Goal: Transaction & Acquisition: Book appointment/travel/reservation

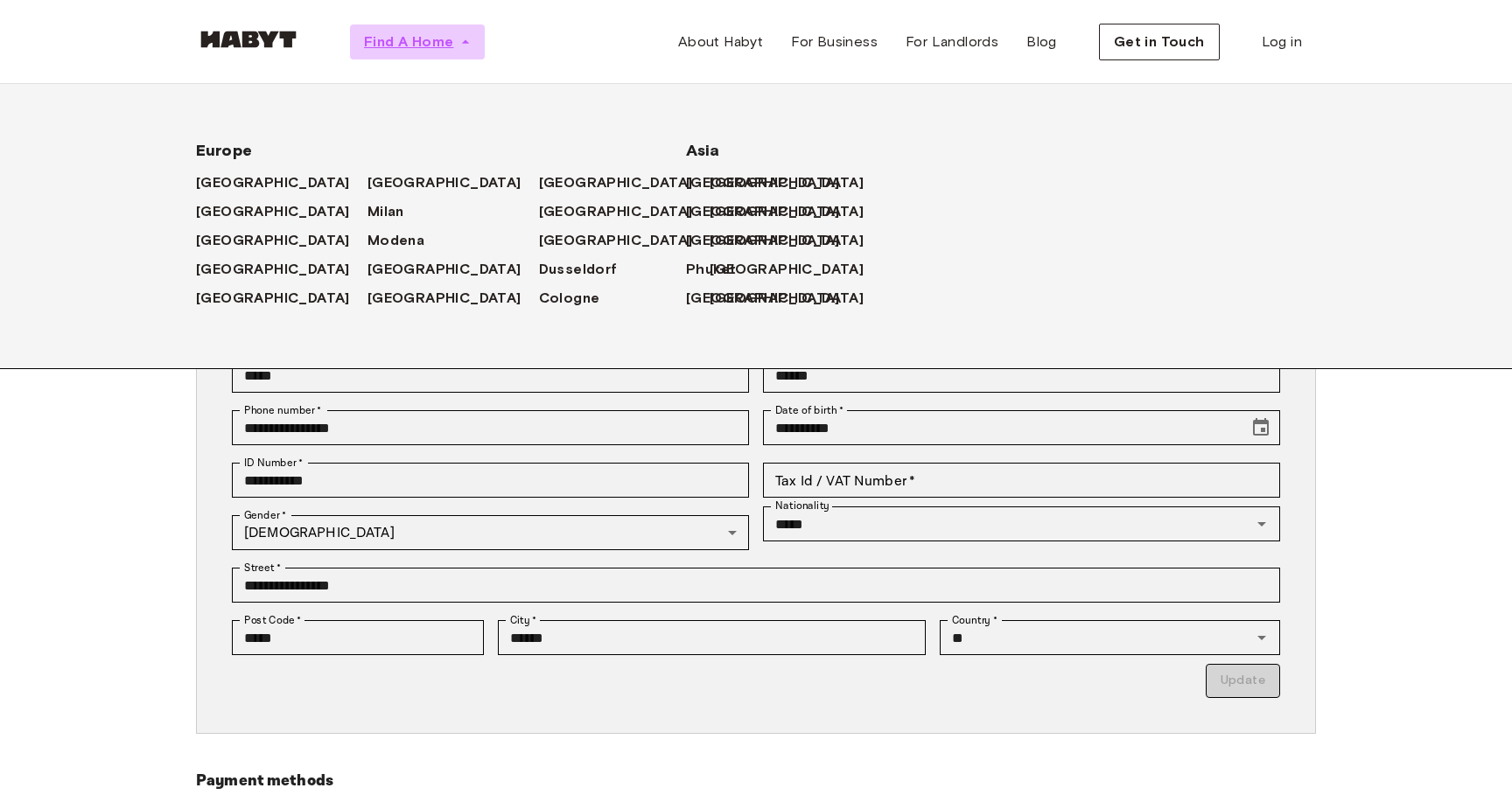
click at [434, 51] on span "Find A Home" at bounding box center [408, 42] width 89 height 21
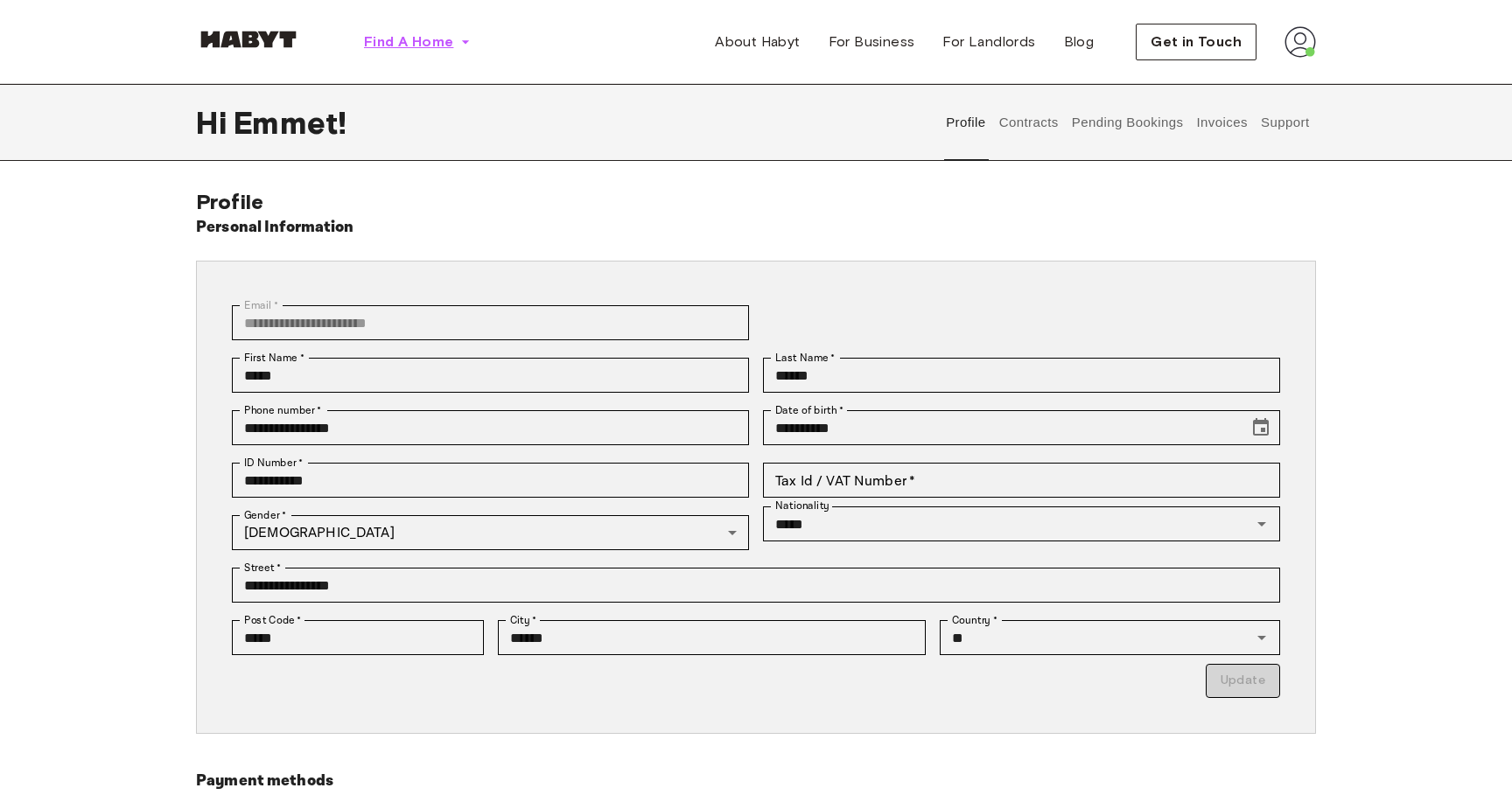
click at [461, 36] on icon "button" at bounding box center [465, 41] width 18 height 18
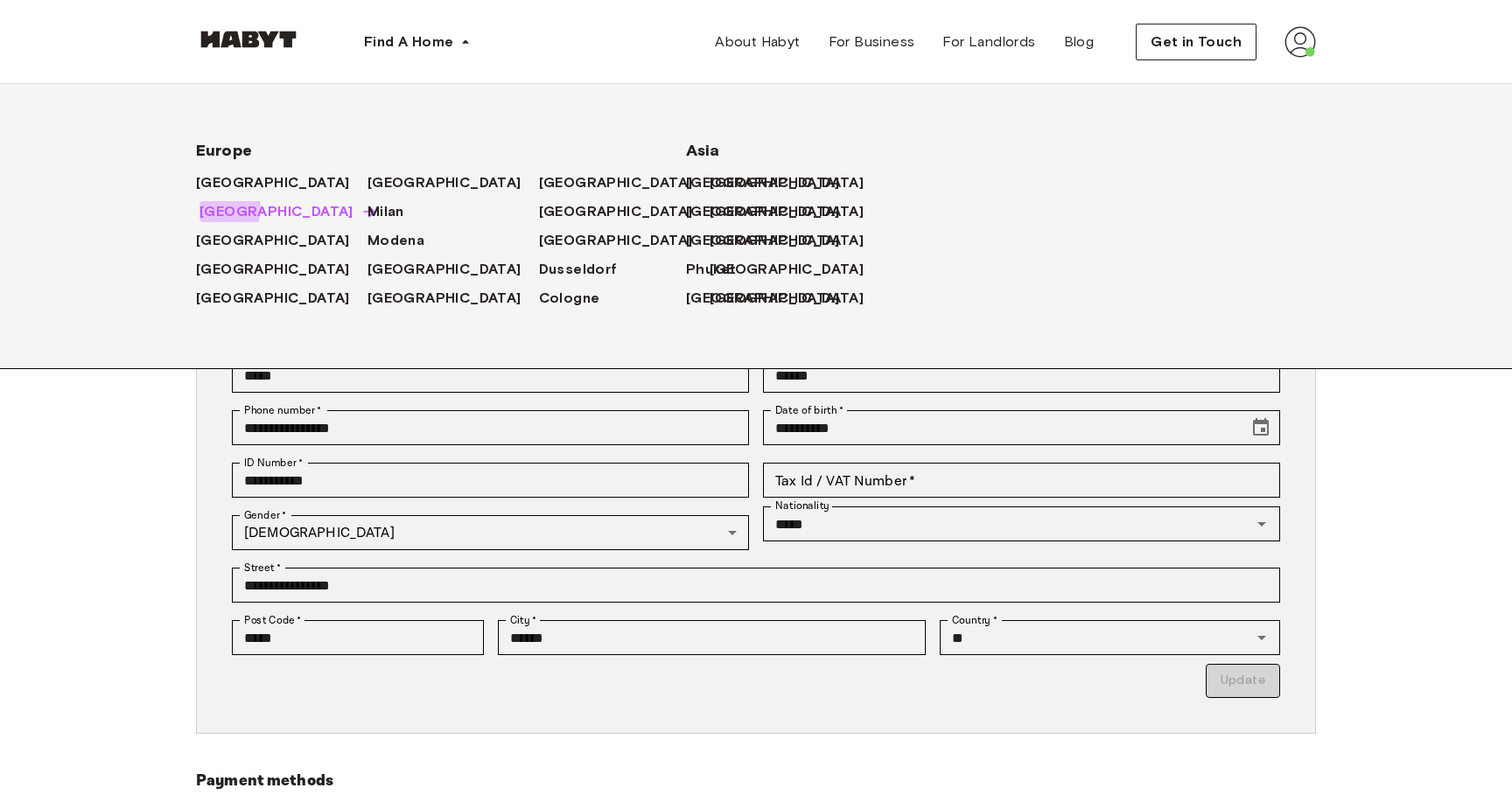
click at [219, 210] on span "[GEOGRAPHIC_DATA]" at bounding box center [277, 212] width 154 height 21
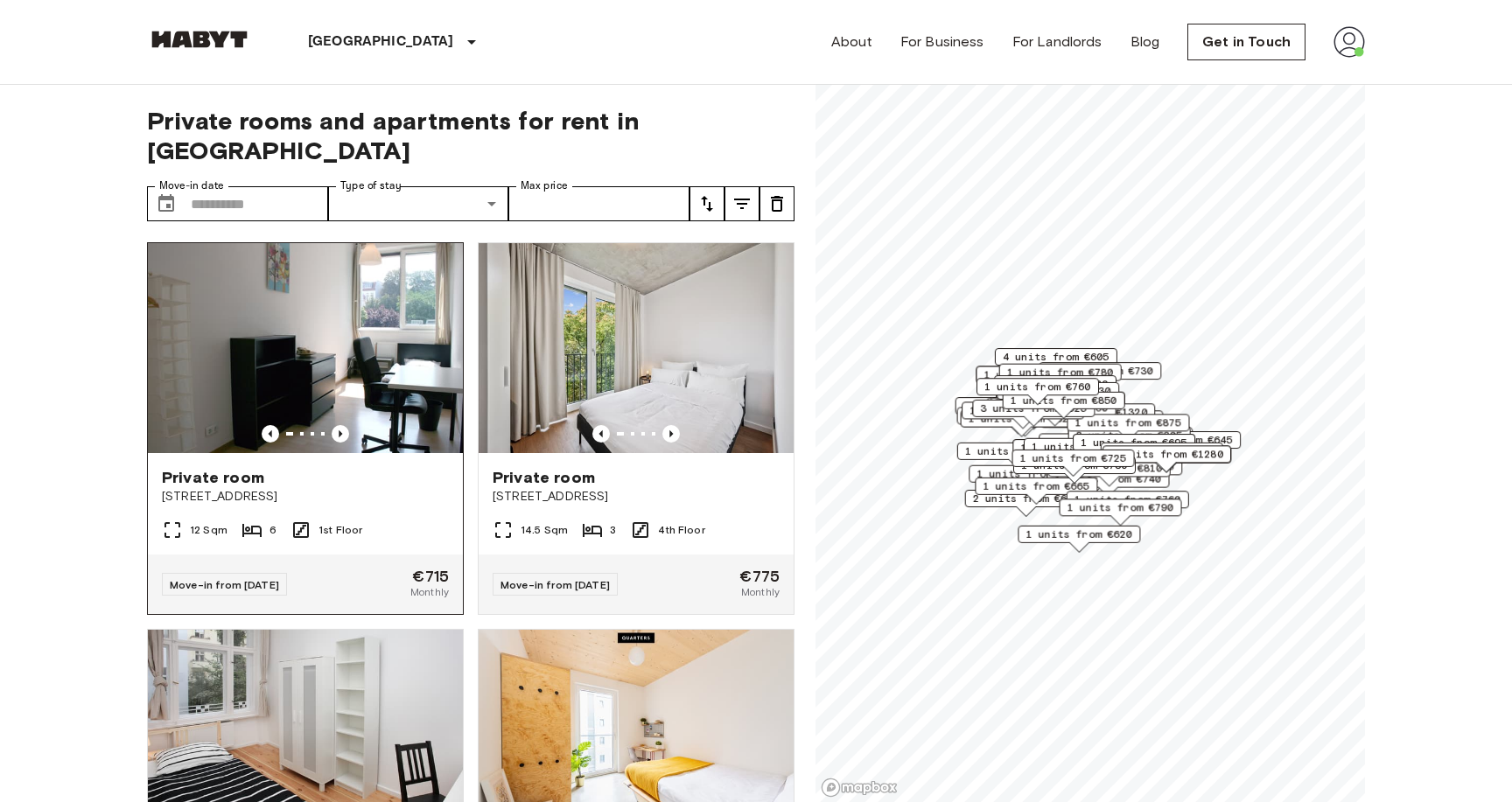
scroll to position [21, 0]
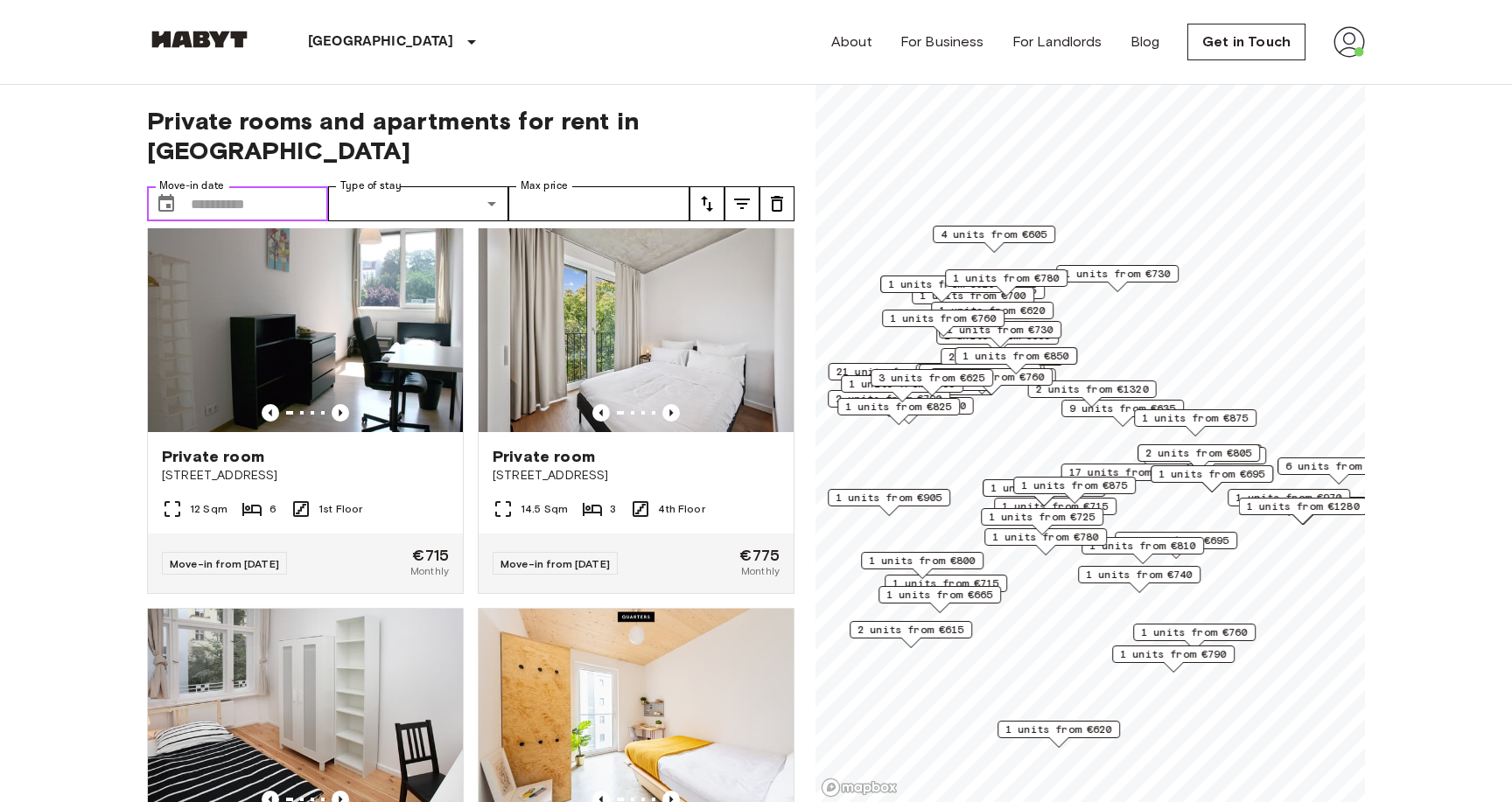
click at [249, 187] on input "Move-in date" at bounding box center [259, 204] width 137 height 35
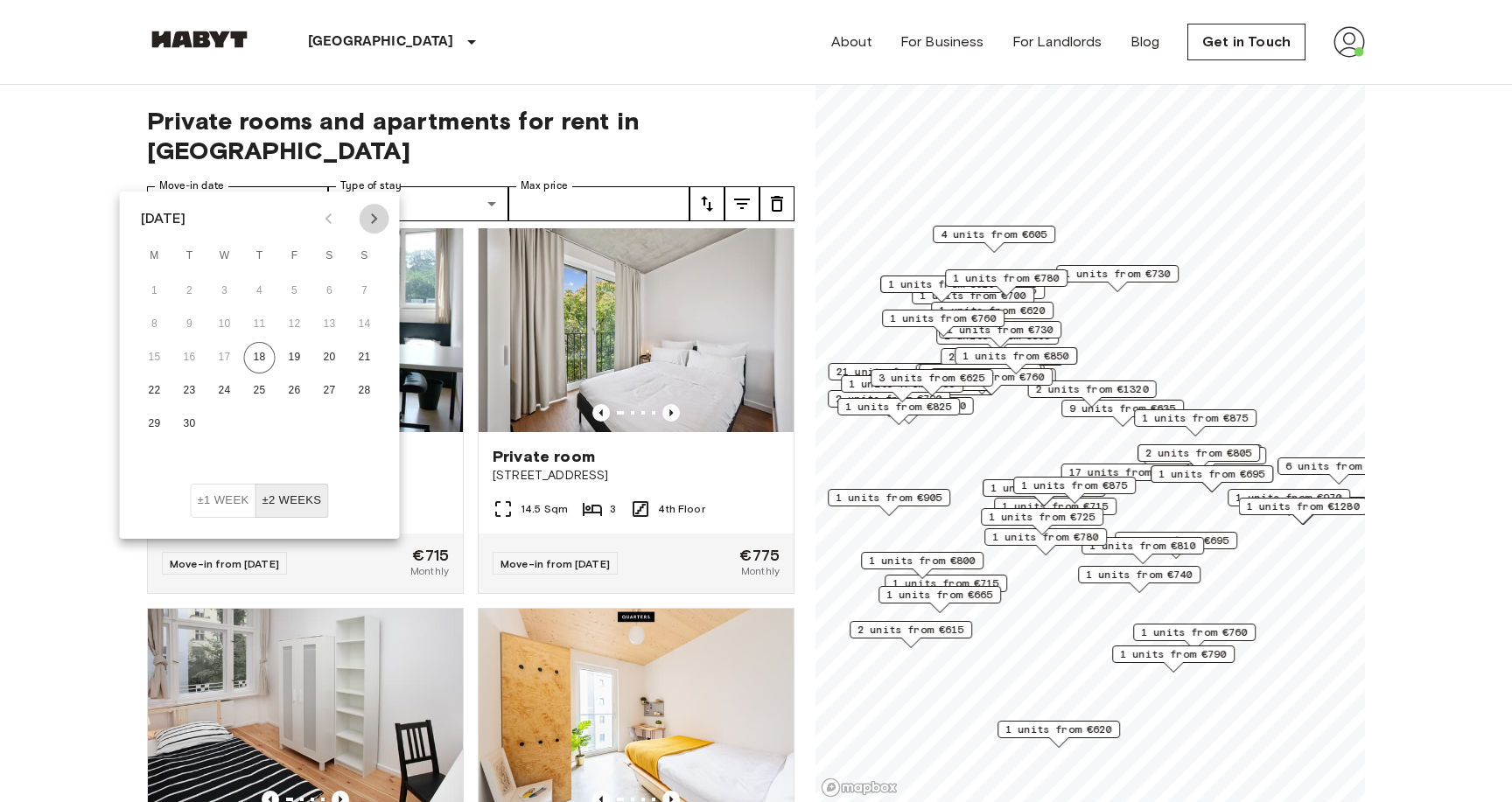
click at [371, 218] on icon "Next month" at bounding box center [374, 219] width 21 height 21
click at [325, 295] on button "1" at bounding box center [330, 292] width 32 height 32
type input "**********"
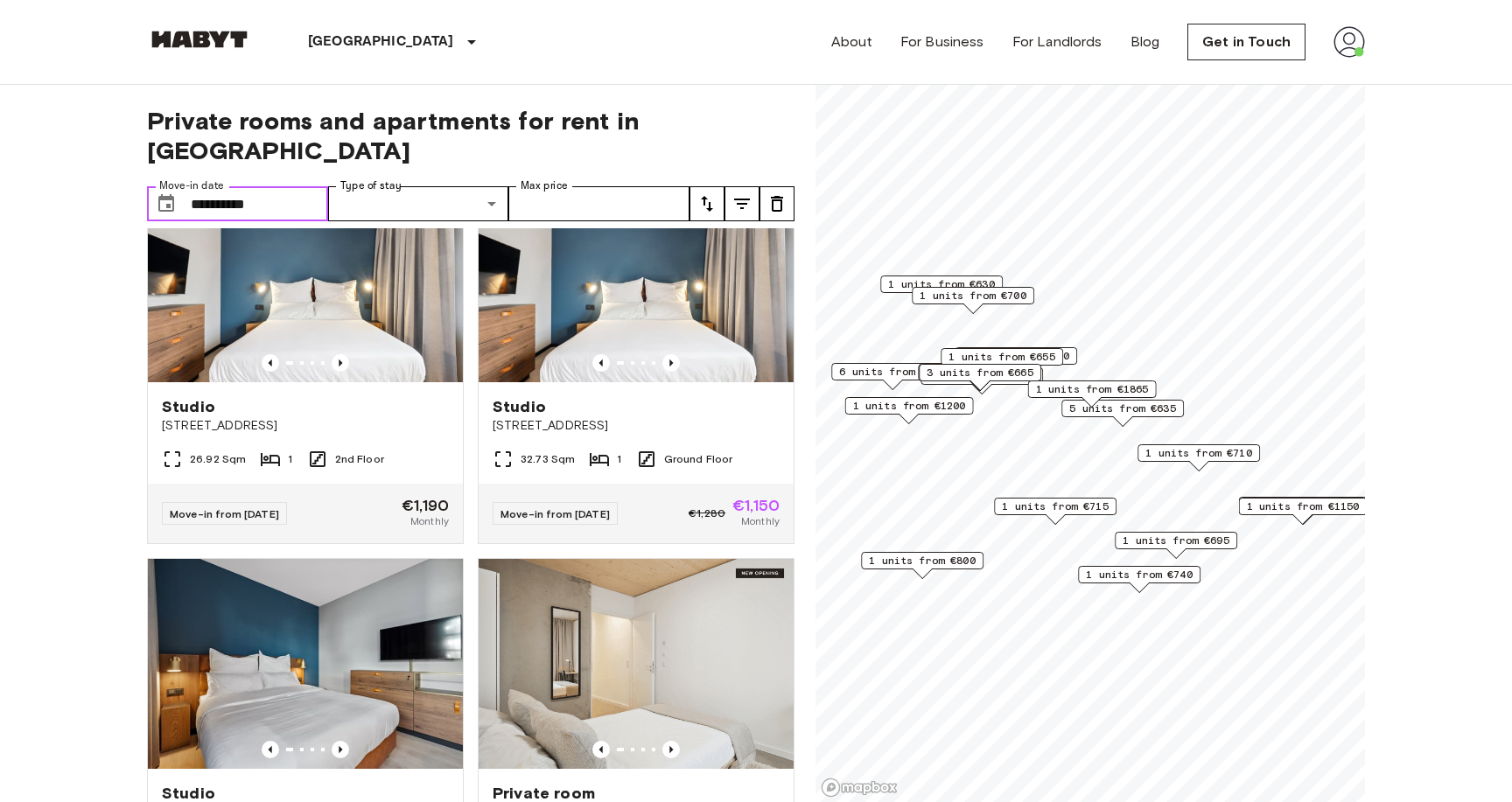
scroll to position [4002, 0]
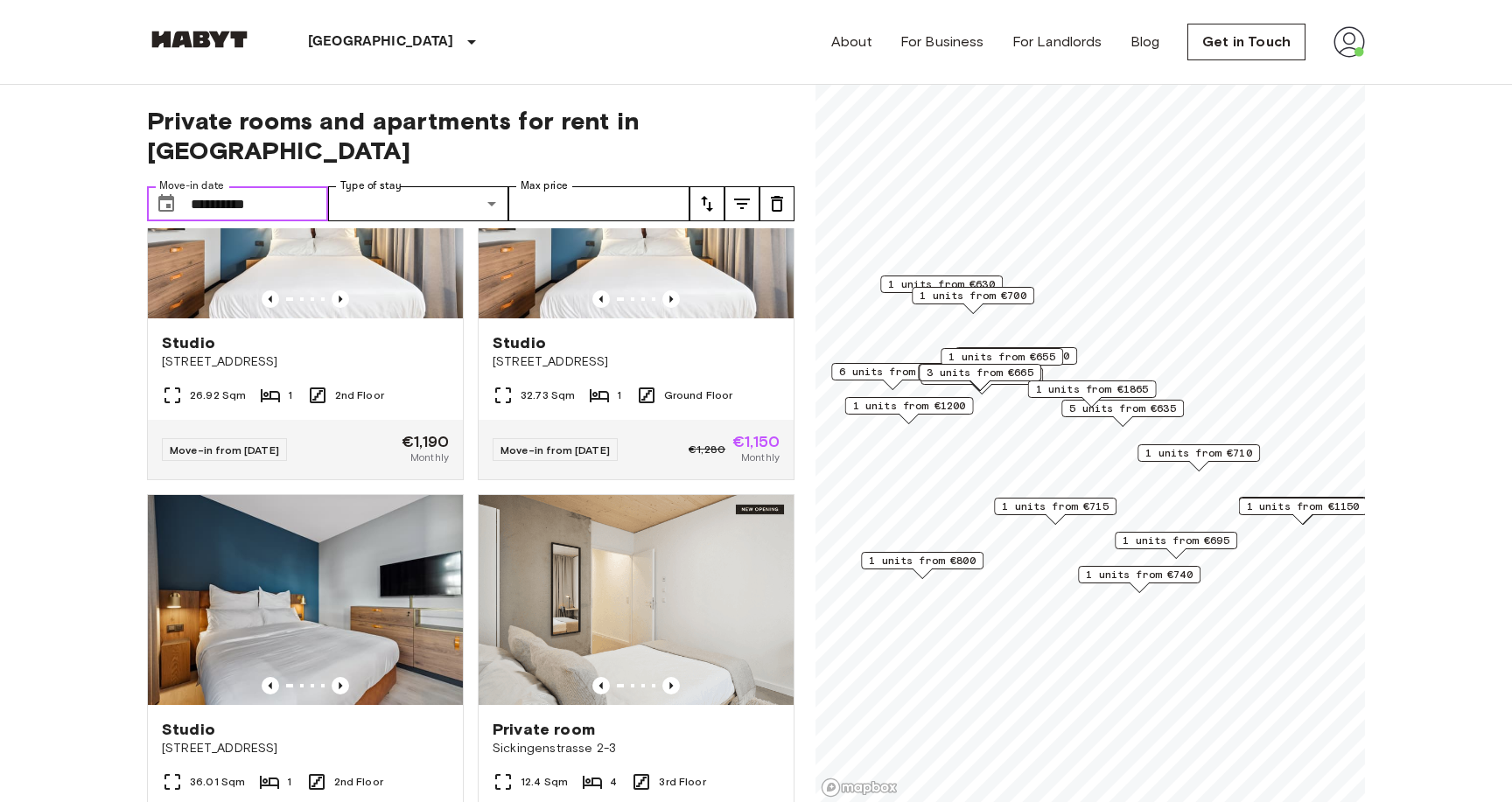
click at [926, 283] on span "1 units from €630" at bounding box center [942, 284] width 107 height 16
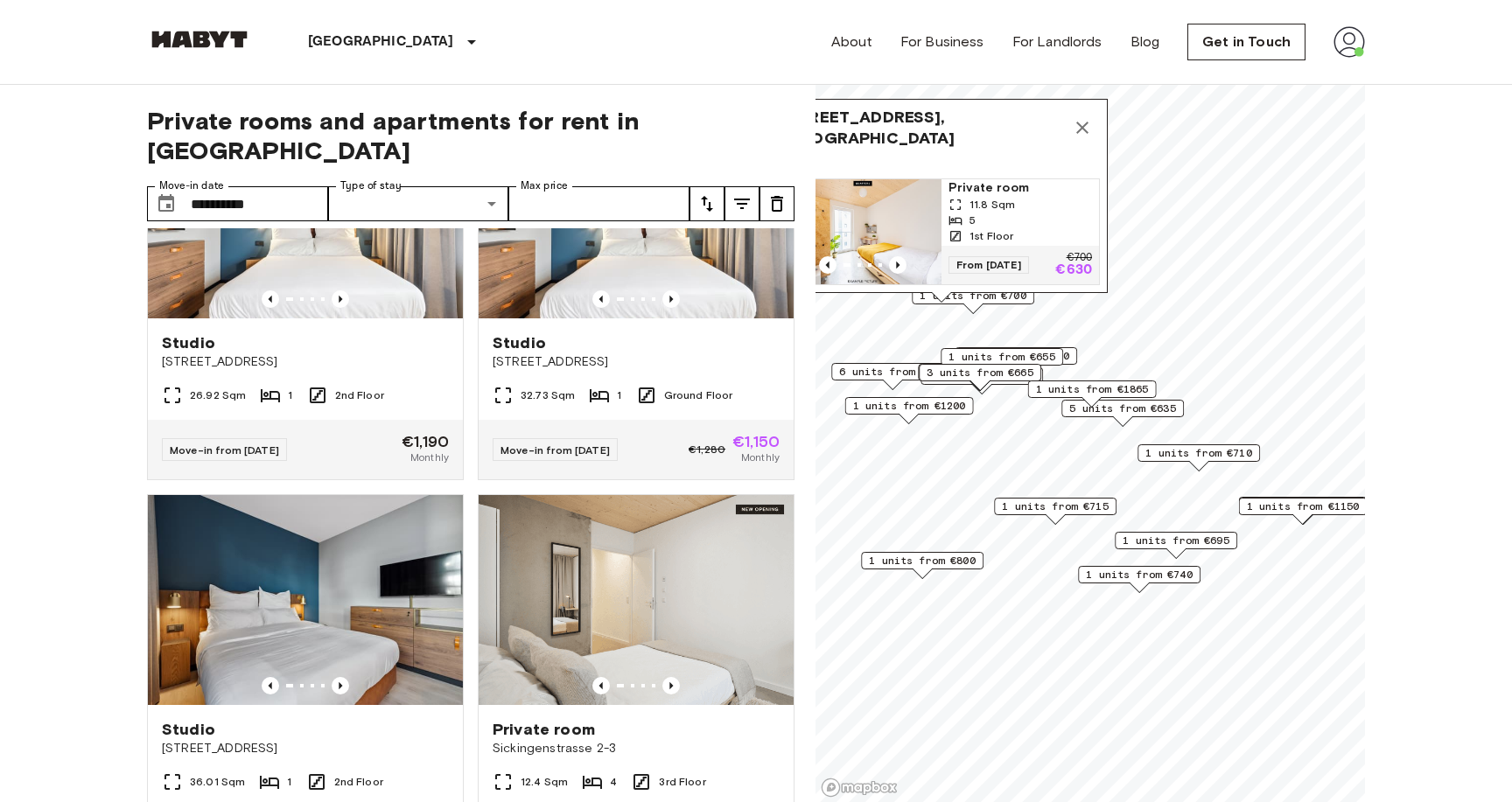
click at [990, 355] on span "1 units from €655" at bounding box center [1002, 356] width 107 height 16
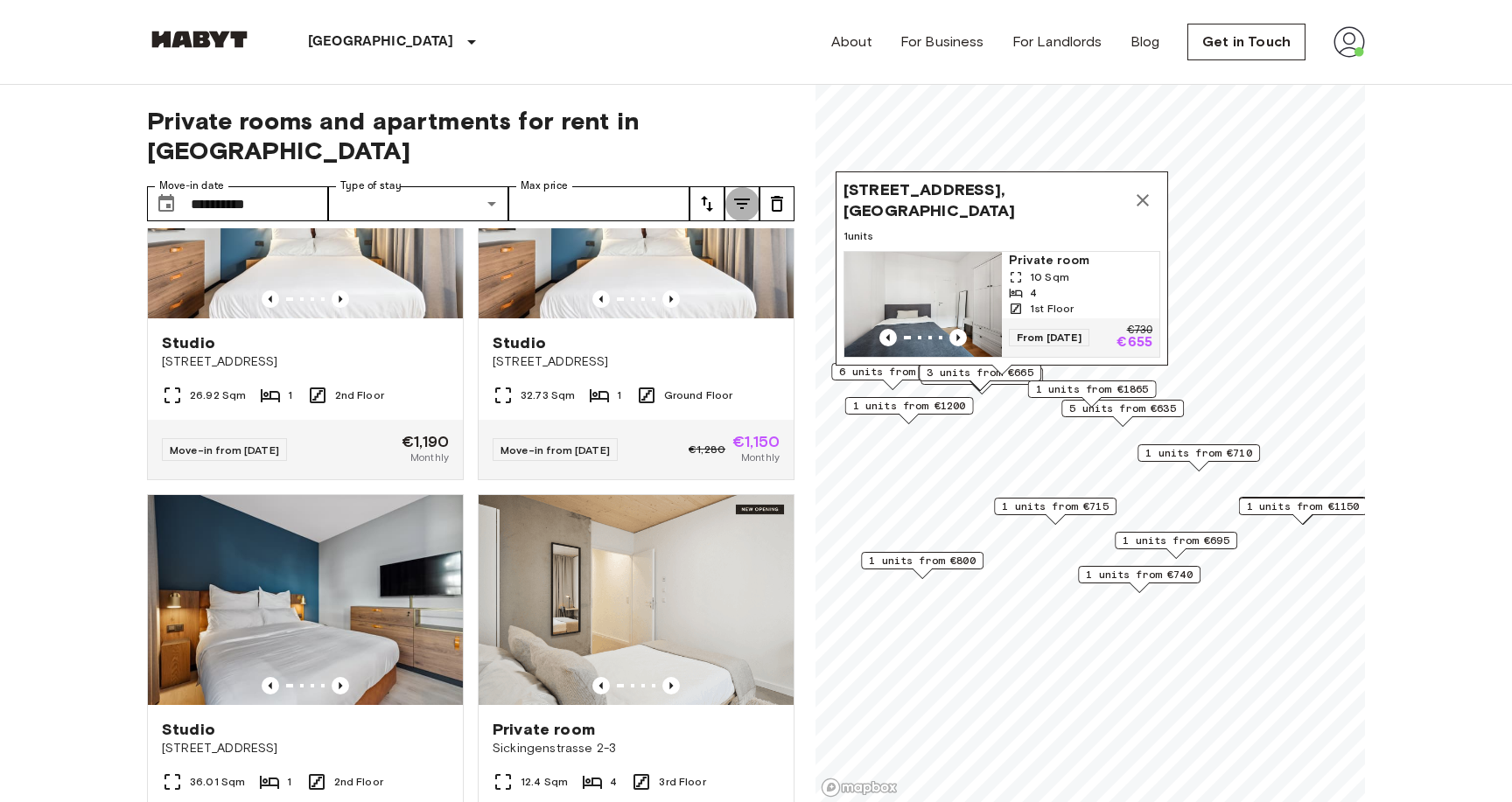
click at [749, 193] on icon "tune" at bounding box center [742, 204] width 21 height 21
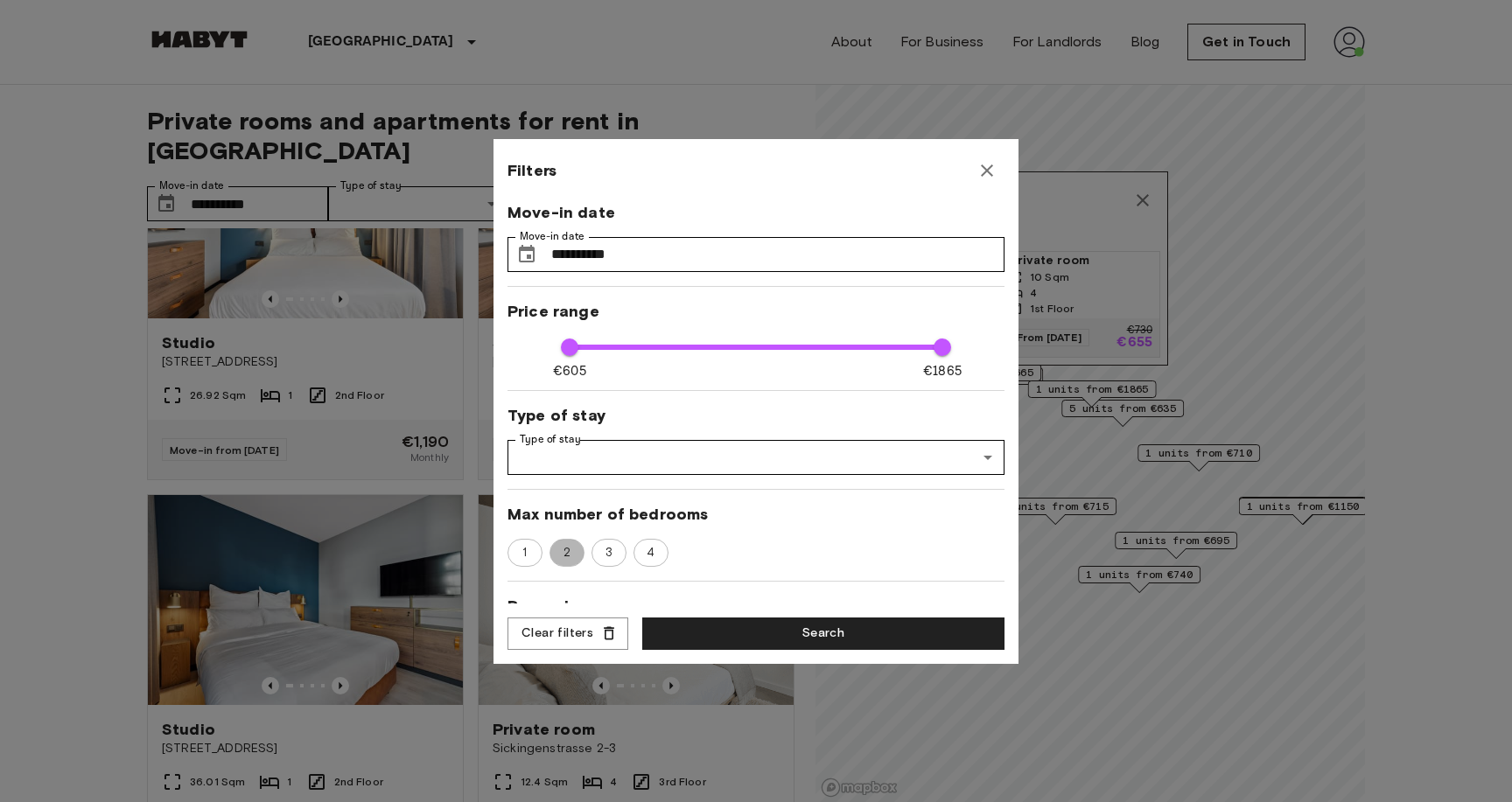
click at [571, 555] on span "2" at bounding box center [567, 552] width 26 height 18
type input "**"
click at [741, 628] on button "Search" at bounding box center [824, 634] width 362 height 33
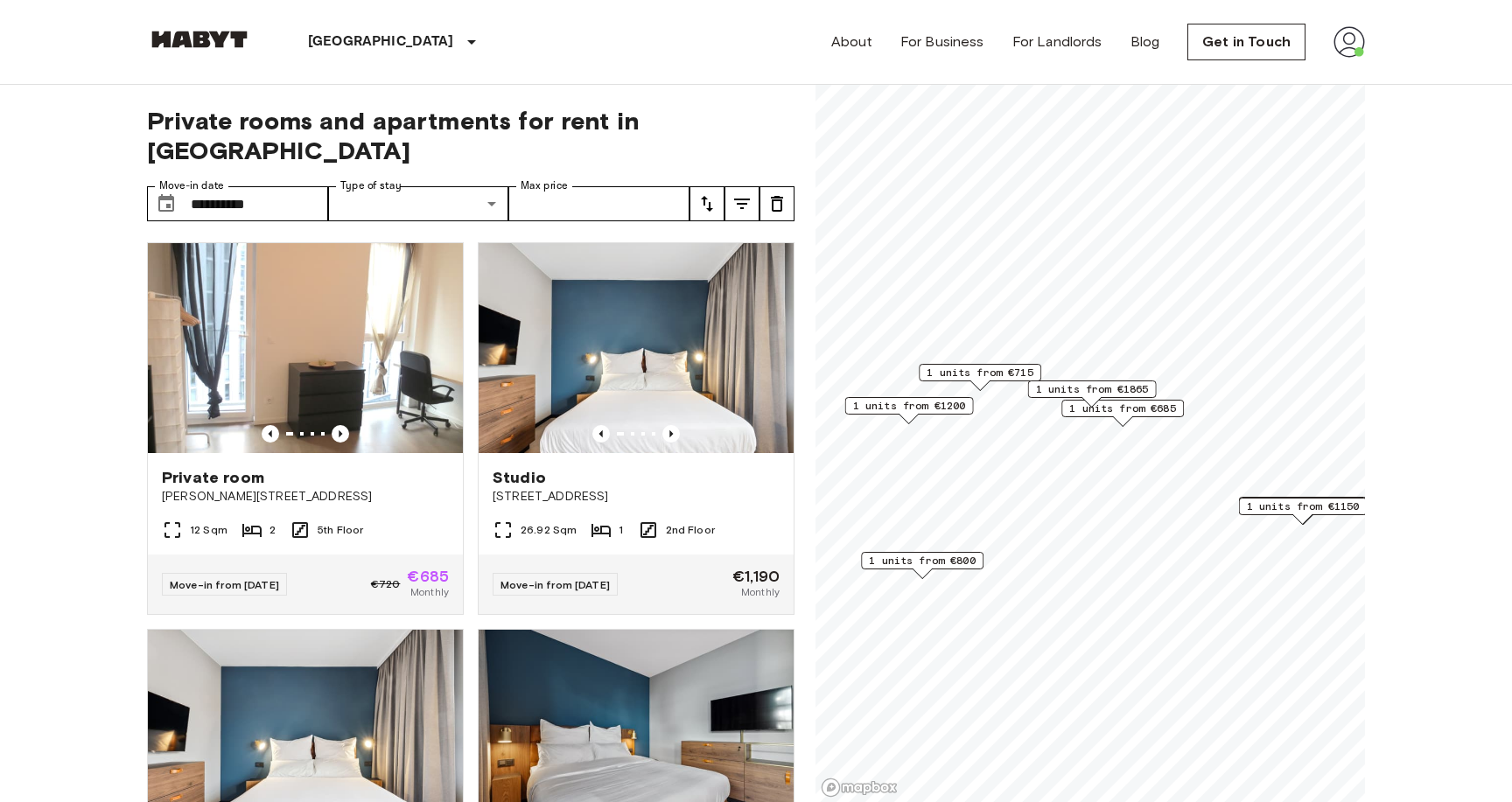
click at [741, 193] on icon "tune" at bounding box center [742, 204] width 21 height 21
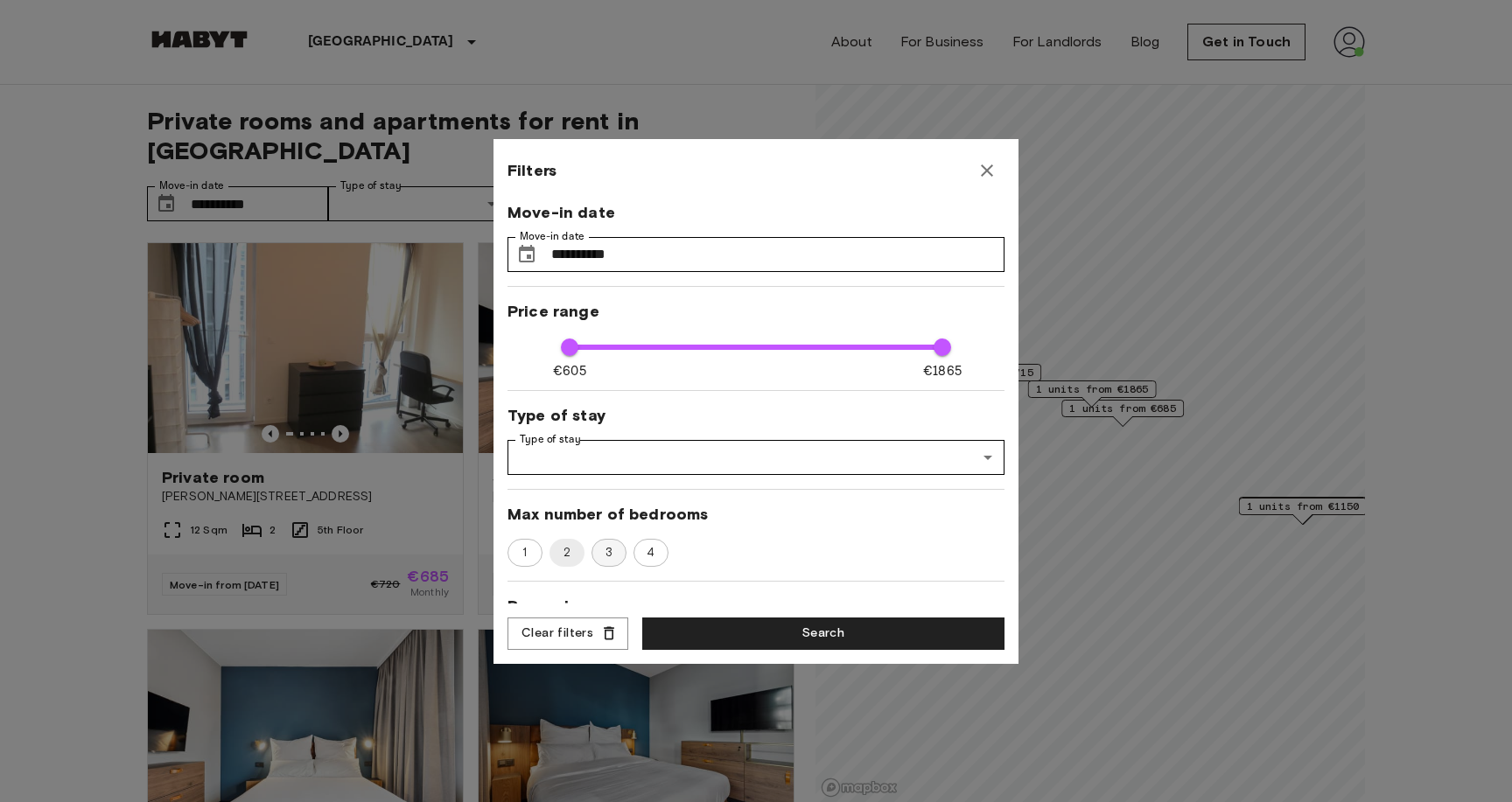
click at [609, 557] on span "3" at bounding box center [609, 552] width 26 height 18
type input "**"
click at [737, 635] on button "Search" at bounding box center [824, 634] width 362 height 33
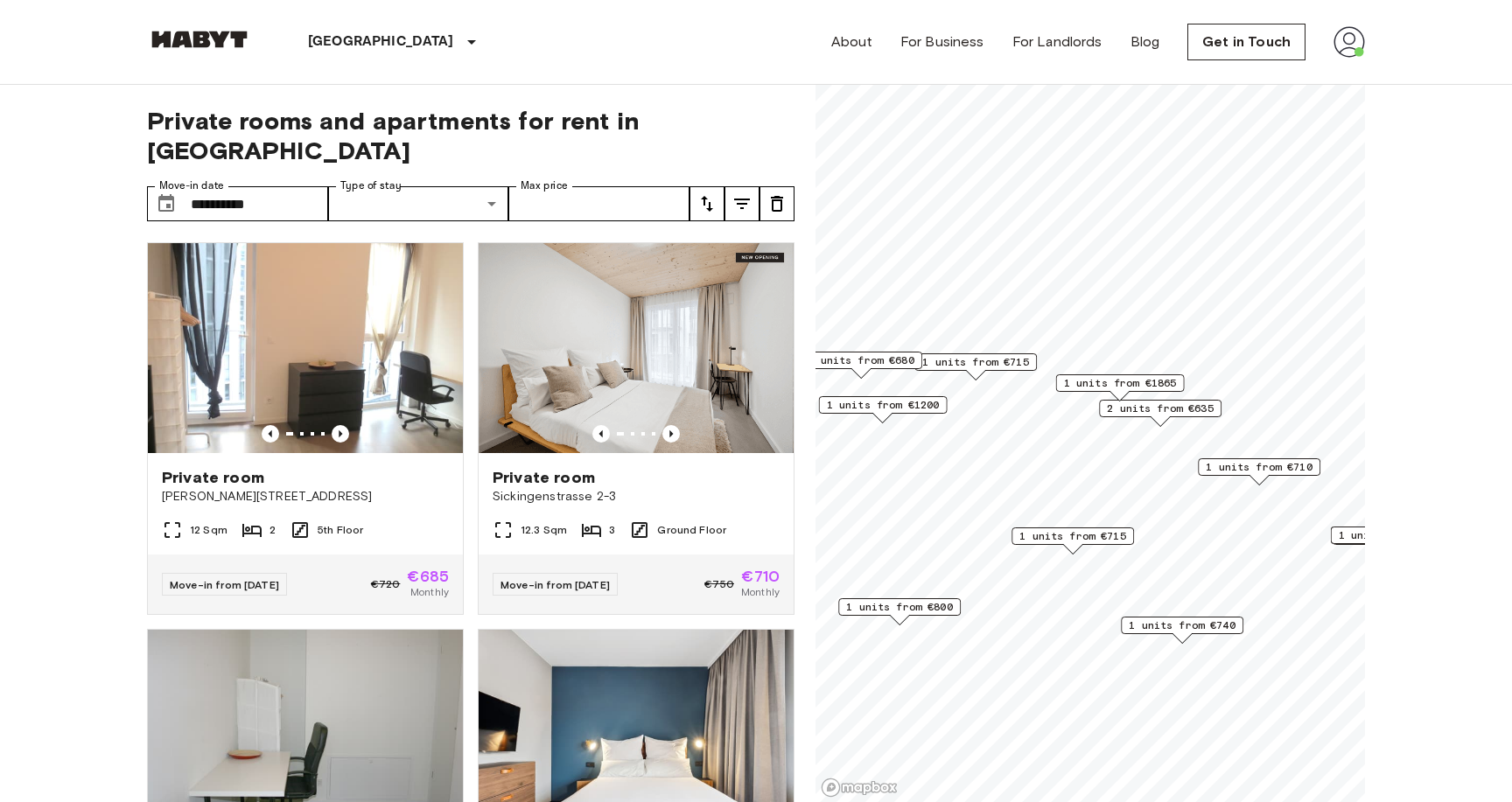
click at [859, 356] on span "2 units from €680" at bounding box center [861, 360] width 107 height 16
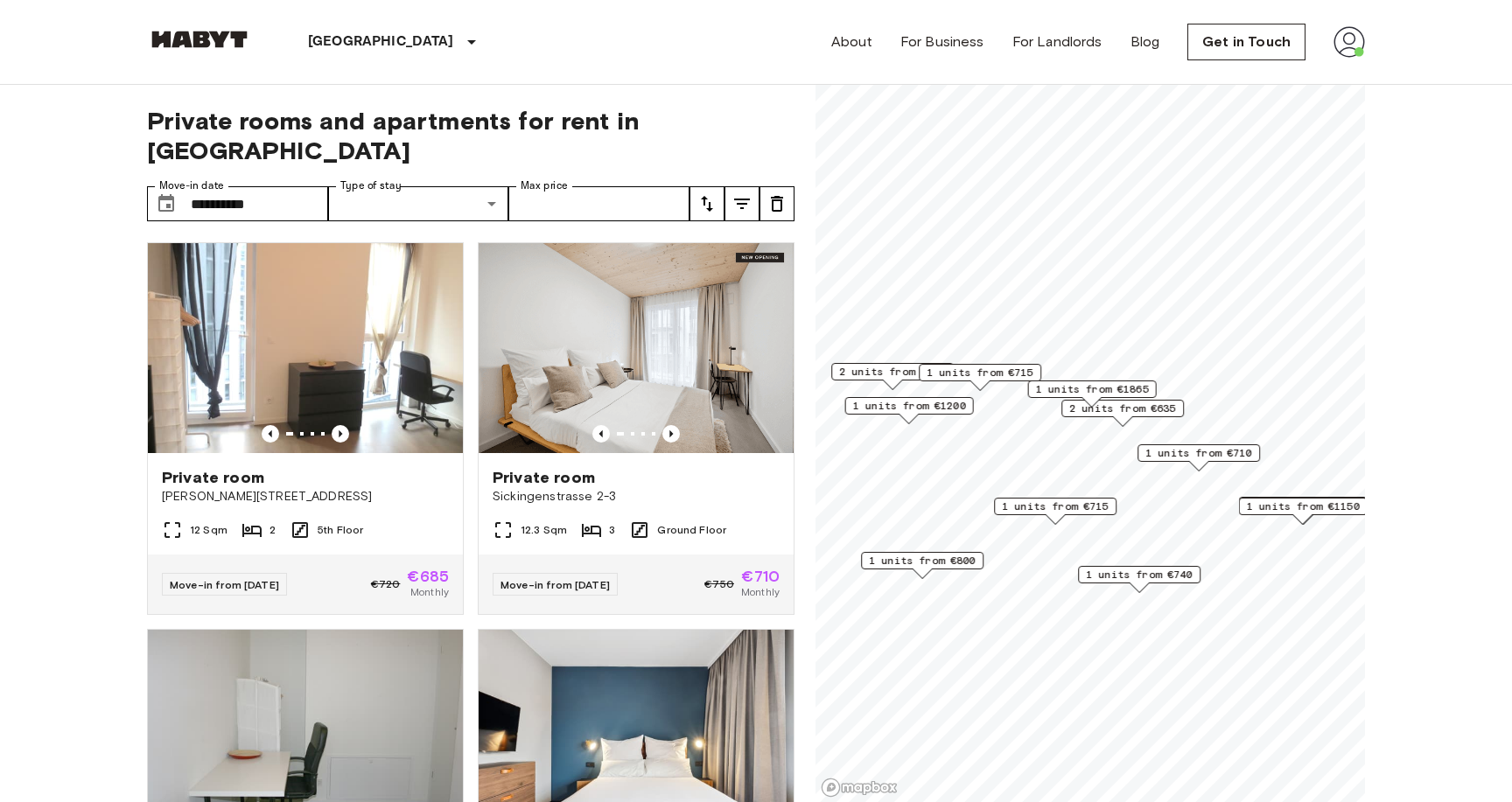
click at [891, 372] on span "2 units from €680" at bounding box center [893, 371] width 107 height 16
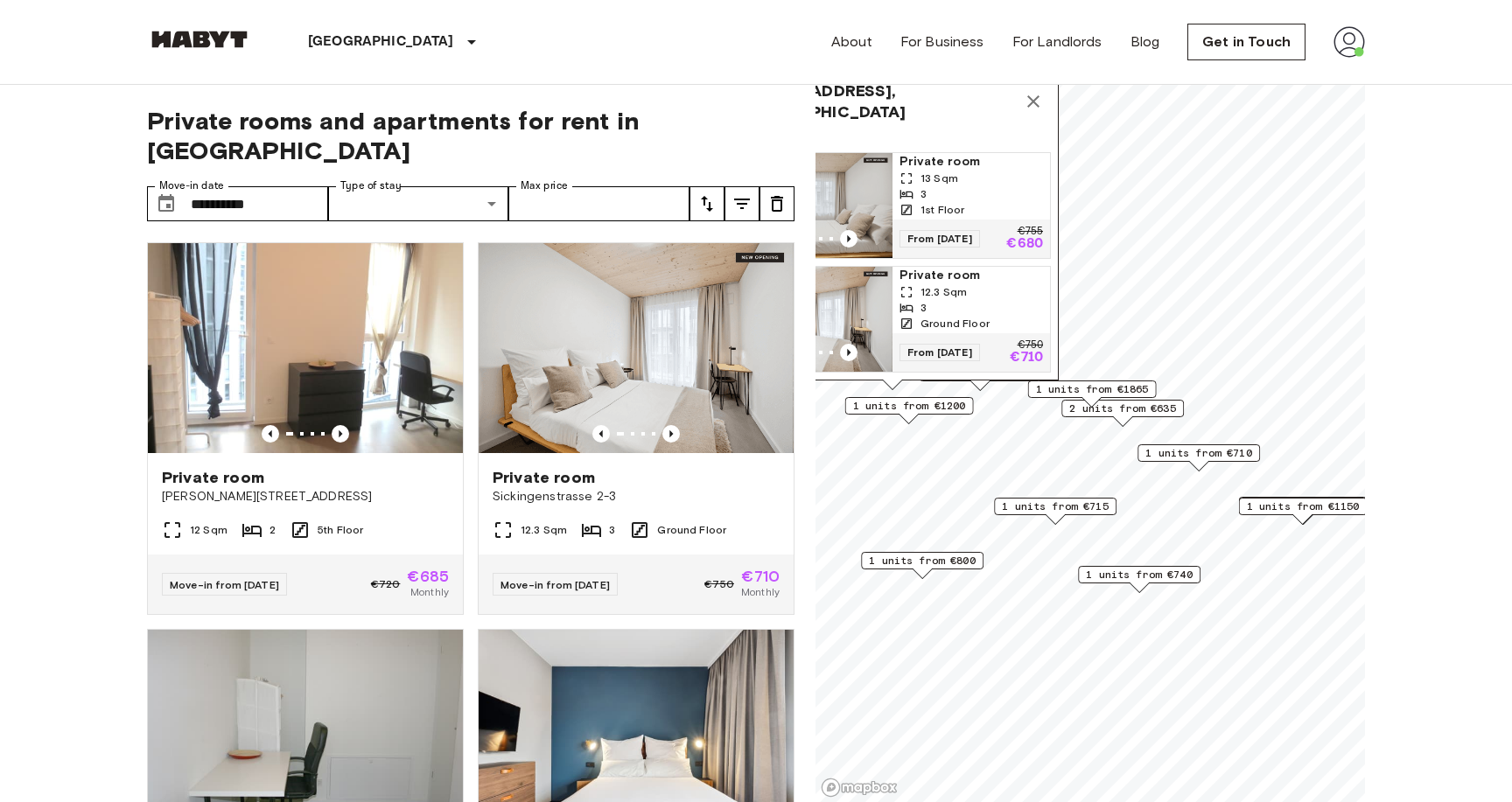
click at [869, 176] on img "Map marker" at bounding box center [814, 205] width 158 height 105
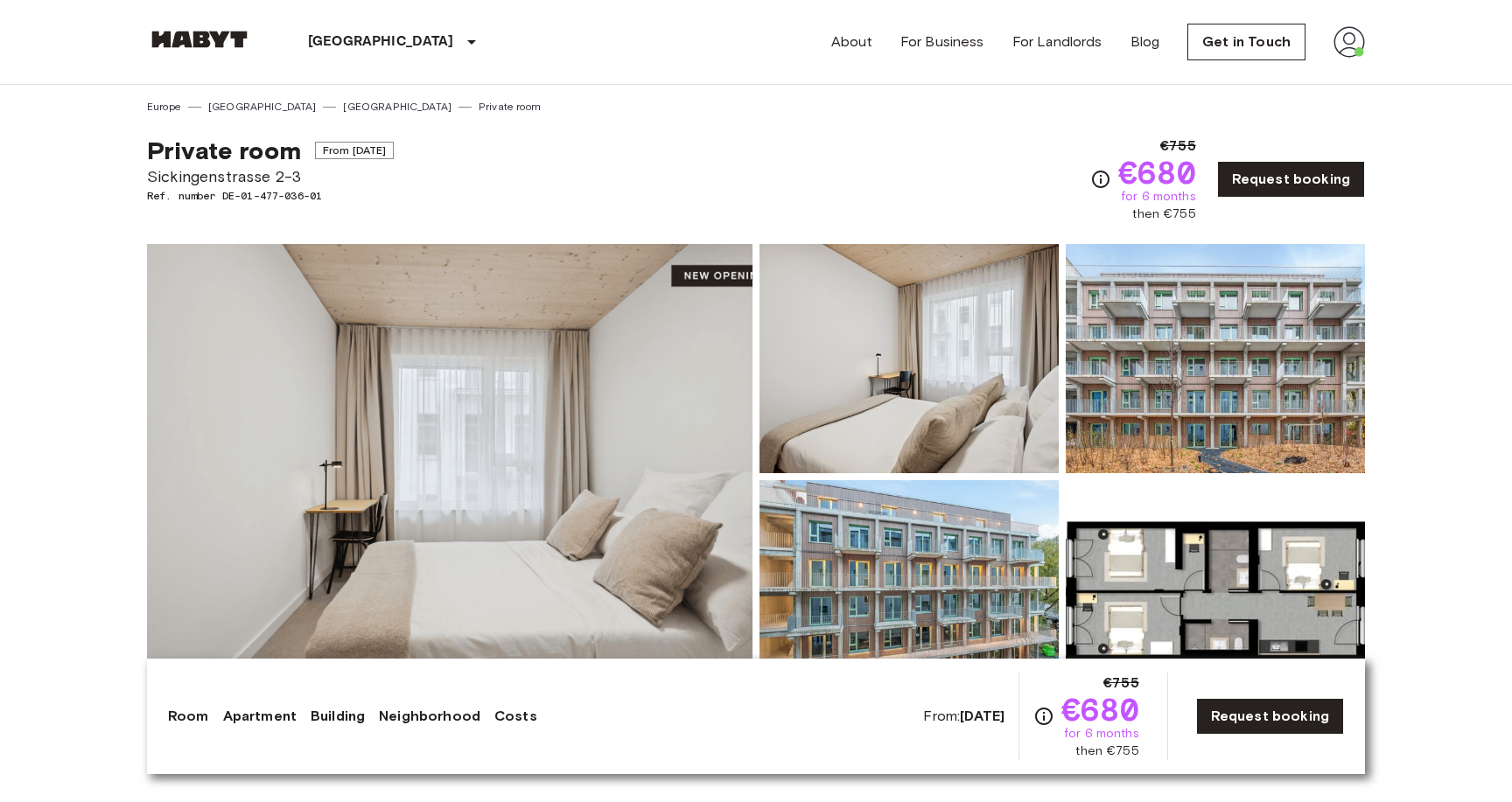
click at [247, 180] on span "Sickingenstrasse 2-3" at bounding box center [270, 176] width 247 height 23
copy span "Sickingenstrasse 2-3"
